Goal: Task Accomplishment & Management: Use online tool/utility

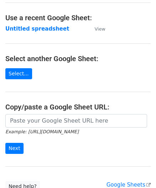
scroll to position [36, 0]
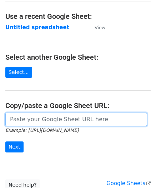
click at [35, 121] on input "url" at bounding box center [75, 120] width 141 height 14
paste input "[URL][DOMAIN_NAME]"
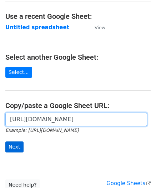
type input "[URL][DOMAIN_NAME]"
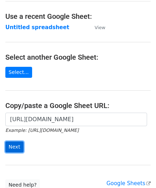
click at [14, 142] on input "Next" at bounding box center [14, 147] width 18 height 11
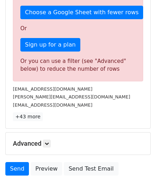
scroll to position [240, 0]
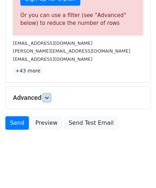
click at [46, 96] on icon at bounding box center [47, 98] width 4 height 4
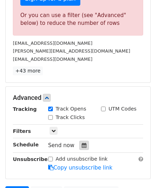
click at [82, 143] on icon at bounding box center [84, 145] width 5 height 5
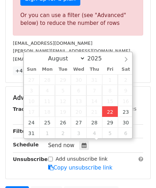
type input "2025-08-22 12:00"
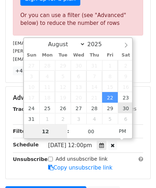
paste input "9"
type input "9"
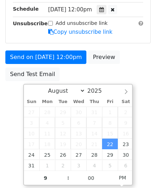
type input "2025-08-22 21:00"
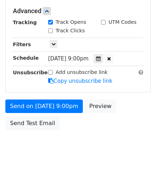
scroll to position [327, 0]
